Goal: Task Accomplishment & Management: Manage account settings

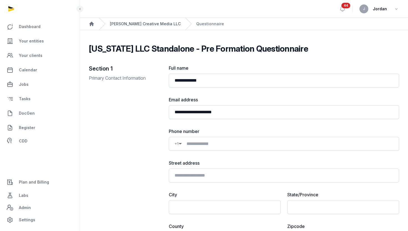
click at [130, 24] on link "[PERSON_NAME] Creative Media LLC" at bounding box center [145, 24] width 71 height 6
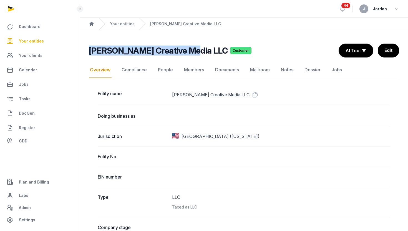
drag, startPoint x: 89, startPoint y: 52, endPoint x: 175, endPoint y: 56, distance: 86.7
click at [175, 56] on div "Lipson Creative Media LLC Customer Overview Overview Compliance People Members …" at bounding box center [244, 51] width 310 height 14
copy h2 "Lipson Creative Media LLC"
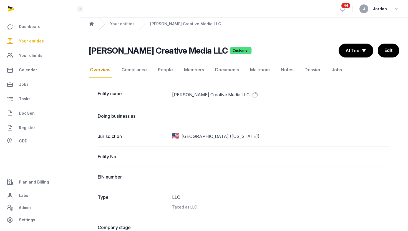
click at [177, 72] on nav "Overview Compliance People Members Documents Mailroom Notes Dossier Jobs" at bounding box center [244, 70] width 310 height 16
click at [160, 72] on link "People" at bounding box center [165, 70] width 17 height 16
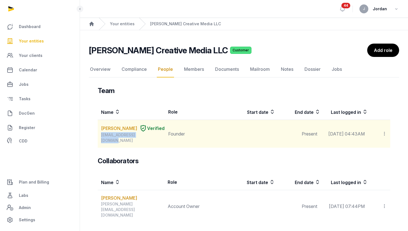
drag, startPoint x: 151, startPoint y: 139, endPoint x: 99, endPoint y: 140, distance: 52.8
click at [99, 140] on td "DANIEL JOSEPH LIPSON Verified dlipsonmedia@gmail.com" at bounding box center [131, 134] width 67 height 28
copy div "dlipsonmedia@gmail.com"
click at [384, 133] on icon at bounding box center [384, 134] width 5 height 6
click at [376, 147] on span "Invite user" at bounding box center [371, 149] width 21 height 6
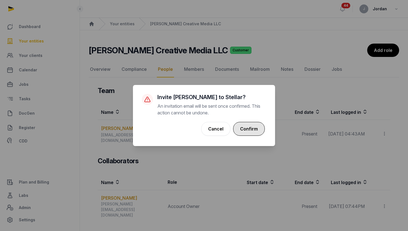
click at [257, 130] on button "Confirm" at bounding box center [249, 129] width 32 height 14
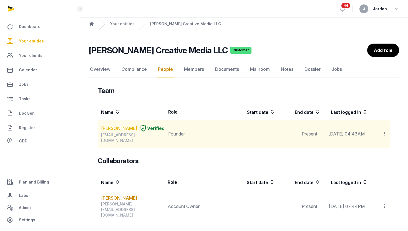
click at [112, 132] on link "DANIEL JOSEPH LIPSON" at bounding box center [119, 128] width 36 height 7
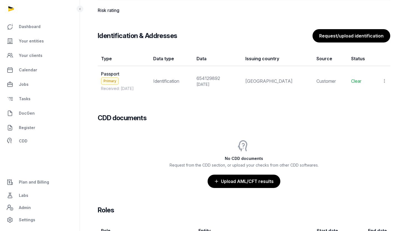
scroll to position [473, 0]
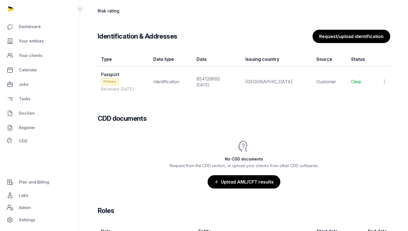
click at [386, 85] on td "View Populate Information Delete" at bounding box center [383, 82] width 16 height 30
click at [384, 80] on icon at bounding box center [384, 82] width 5 height 6
click at [371, 110] on div "Populate Information" at bounding box center [360, 107] width 54 height 11
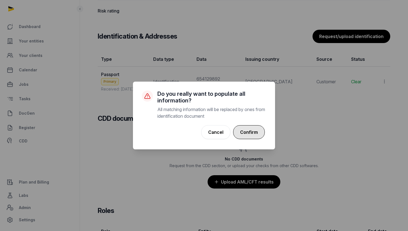
click at [259, 134] on button "Confirm" at bounding box center [249, 132] width 32 height 14
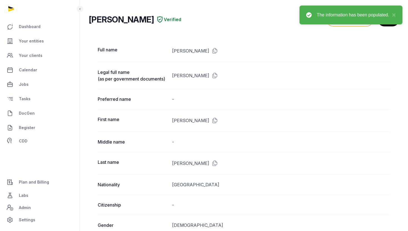
scroll to position [0, 0]
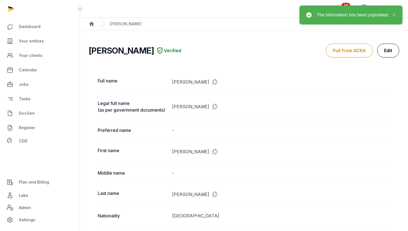
click at [386, 49] on link "Edit" at bounding box center [388, 51] width 22 height 14
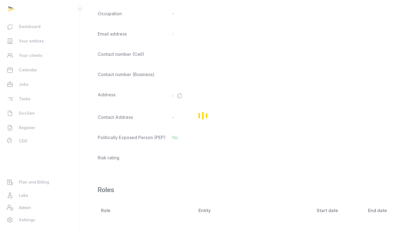
scroll to position [332, 0]
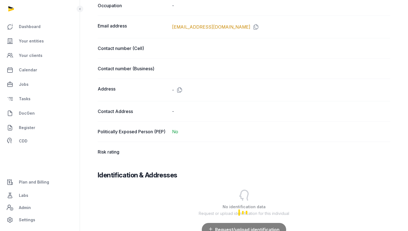
click at [196, 153] on dd at bounding box center [281, 152] width 218 height 7
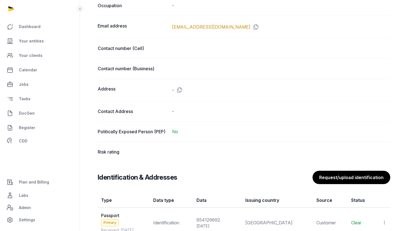
click at [179, 155] on dd at bounding box center [281, 152] width 218 height 7
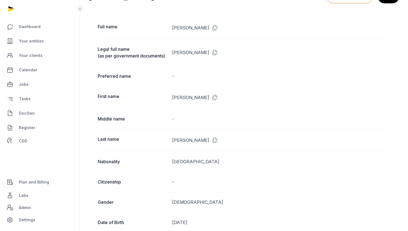
scroll to position [0, 0]
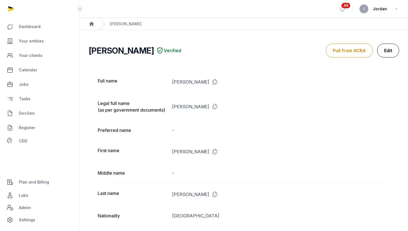
click at [386, 52] on link "Edit" at bounding box center [388, 51] width 22 height 14
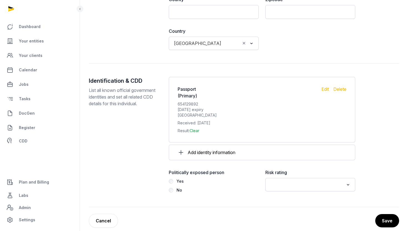
scroll to position [584, 0]
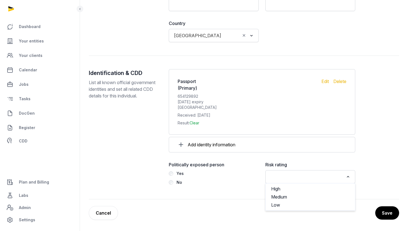
click at [299, 173] on input "Search for option" at bounding box center [306, 177] width 75 height 8
click at [280, 203] on li "Low" at bounding box center [310, 205] width 89 height 8
click at [386, 213] on button "Save" at bounding box center [387, 213] width 24 height 14
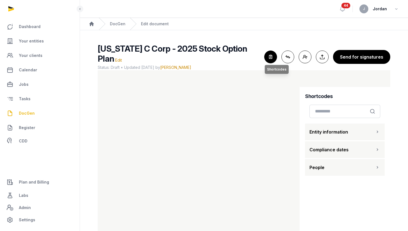
click at [273, 54] on icon "button" at bounding box center [271, 57] width 12 height 12
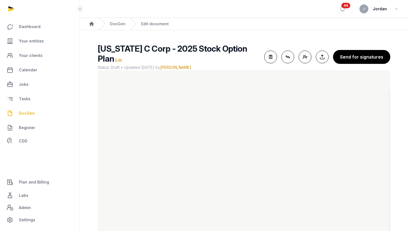
scroll to position [20, 0]
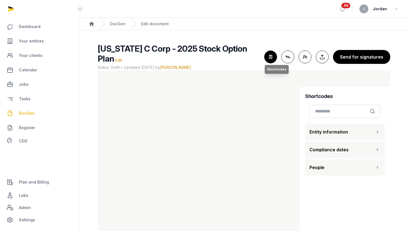
click at [272, 59] on icon "button" at bounding box center [271, 57] width 12 height 12
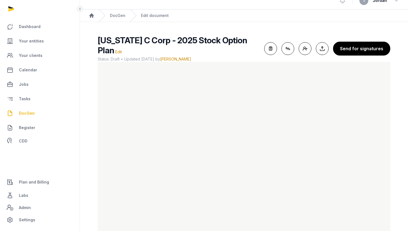
scroll to position [8, 0]
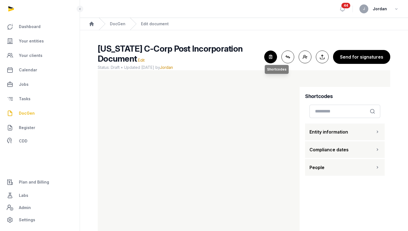
click at [268, 60] on icon "button" at bounding box center [271, 57] width 12 height 12
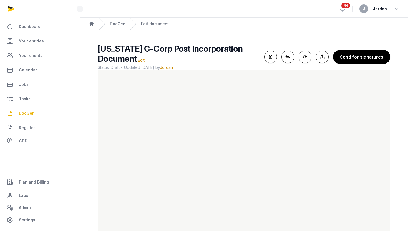
scroll to position [24, 0]
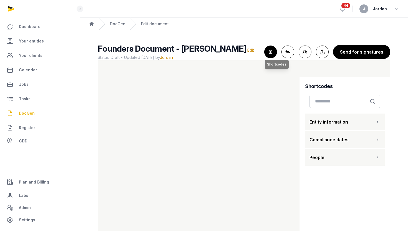
click at [274, 54] on icon "button" at bounding box center [271, 52] width 12 height 12
